Goal: Find specific page/section: Find specific page/section

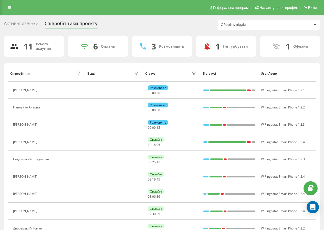
click at [34, 25] on div "Активні дзвінки" at bounding box center [21, 25] width 35 height 8
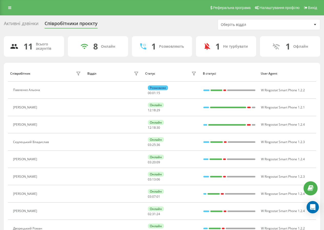
click at [16, 9] on div "Реферальна програма Налаштування профілю Вихід" at bounding box center [162, 7] width 324 height 15
click at [10, 8] on icon at bounding box center [9, 8] width 3 height 4
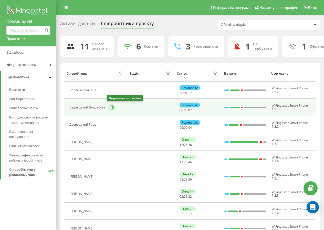
click at [110, 108] on icon at bounding box center [112, 107] width 4 height 4
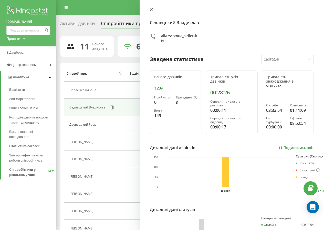
click at [150, 10] on icon at bounding box center [151, 9] width 3 height 3
